Goal: Task Accomplishment & Management: Manage account settings

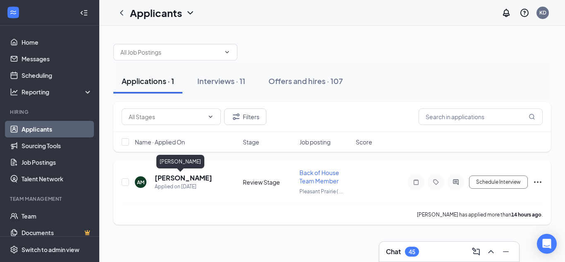
click at [173, 175] on h5 "[PERSON_NAME]" at bounding box center [184, 177] width 58 height 9
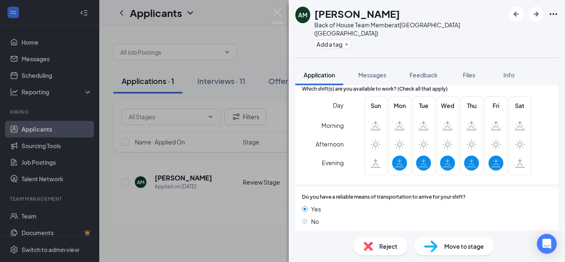
scroll to position [776, 0]
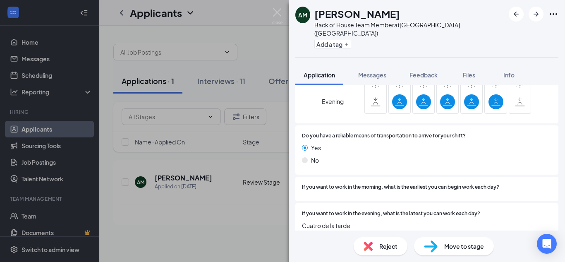
click at [466, 250] on span "Move to stage" at bounding box center [464, 246] width 40 height 9
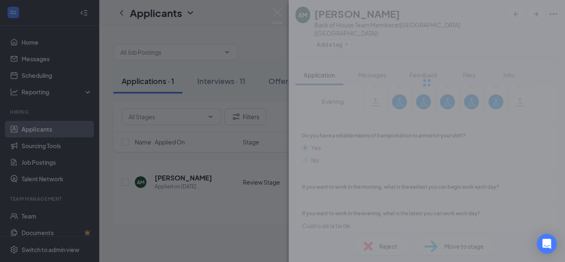
scroll to position [773, 0]
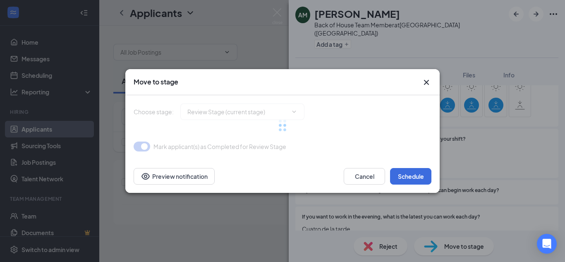
type input "Onsite Interview (next stage)"
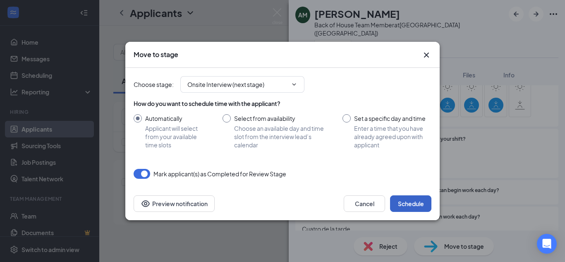
click at [423, 204] on button "Schedule" at bounding box center [410, 203] width 41 height 17
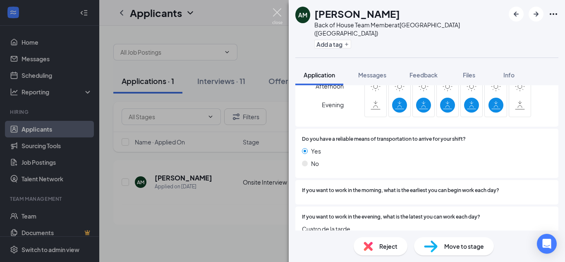
click at [274, 18] on img at bounding box center [277, 16] width 10 height 16
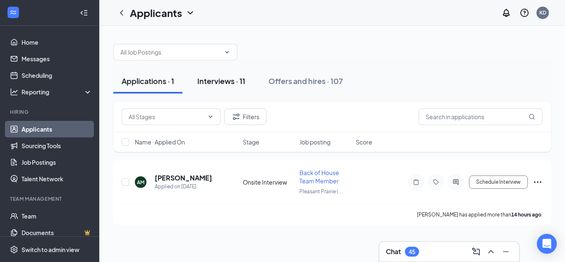
click at [227, 82] on div "Interviews · 11" at bounding box center [221, 81] width 48 height 10
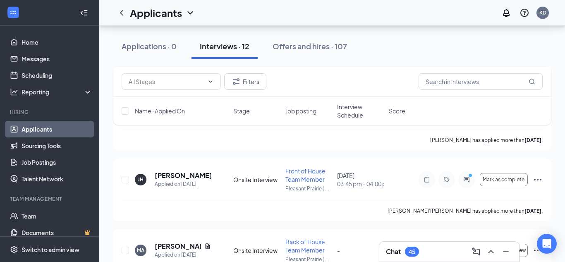
scroll to position [757, 0]
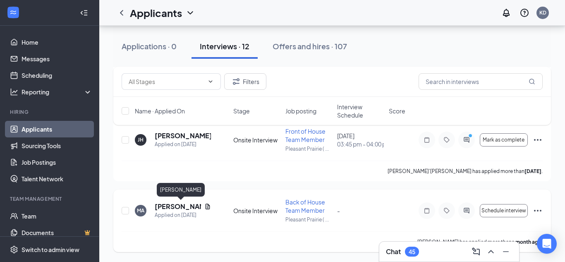
click at [161, 204] on h5 "[PERSON_NAME]" at bounding box center [178, 206] width 46 height 9
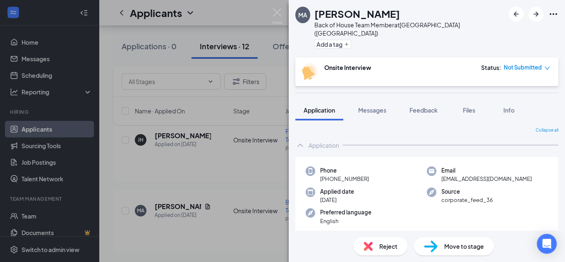
click at [454, 246] on span "Move to stage" at bounding box center [464, 246] width 40 height 9
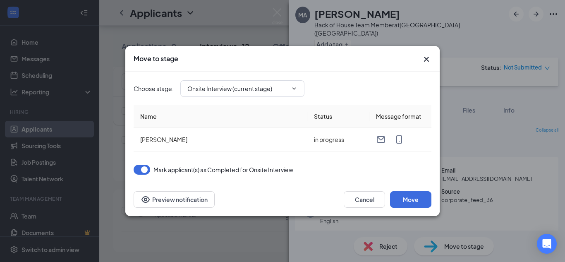
type input "Availability Commitment (next stage)"
click at [298, 91] on span "Availability Commitment (next stage)" at bounding box center [242, 88] width 124 height 17
click at [406, 197] on button "Move" at bounding box center [410, 199] width 41 height 17
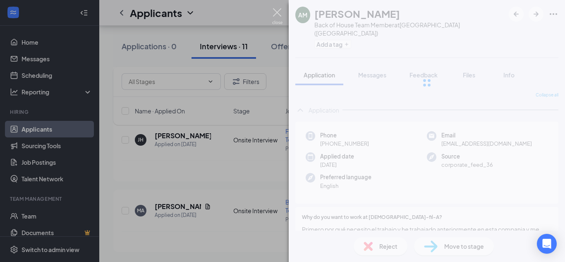
click at [277, 13] on img at bounding box center [277, 16] width 10 height 16
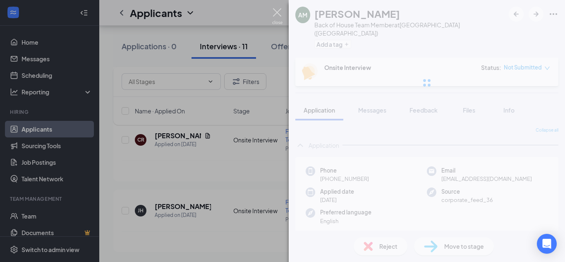
click at [276, 12] on div "Applicants KD" at bounding box center [332, 13] width 466 height 26
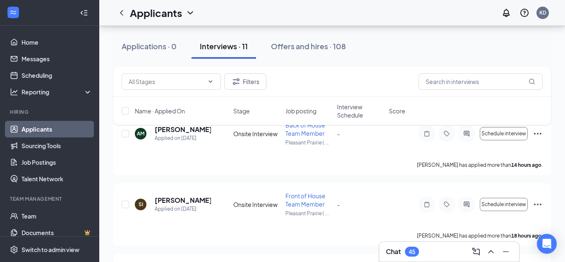
scroll to position [57, 0]
click at [246, 154] on div "[PERSON_NAME] has applied more than 14 hours ago ." at bounding box center [332, 163] width 421 height 21
